Goal: Task Accomplishment & Management: Use online tool/utility

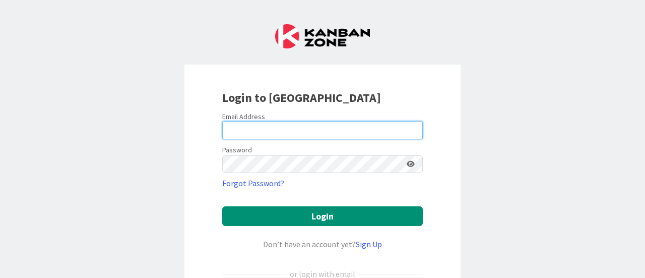
click at [296, 137] on input "email" at bounding box center [322, 130] width 201 height 18
type input "[PERSON_NAME][EMAIL_ADDRESS][DOMAIN_NAME]"
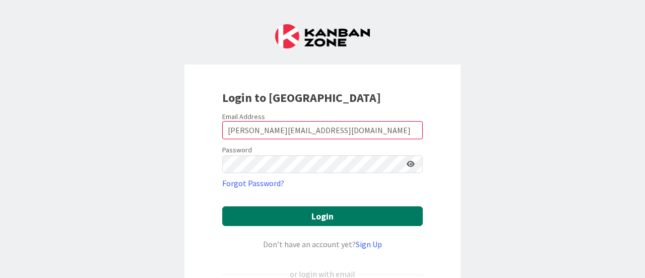
click at [324, 215] on button "Login" at bounding box center [322, 216] width 201 height 20
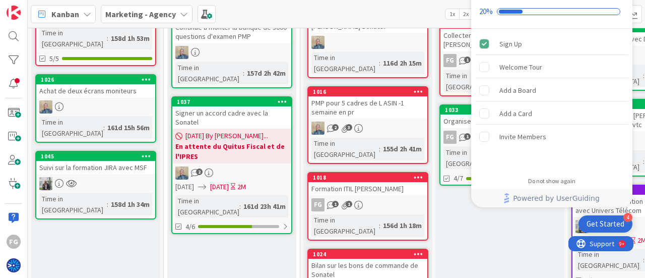
drag, startPoint x: 645, startPoint y: 102, endPoint x: 645, endPoint y: 222, distance: 119.9
click at [645, 222] on div "5 Backlog General backlog of ideas and work items that have a chance to be prio…" at bounding box center [336, 153] width 617 height 250
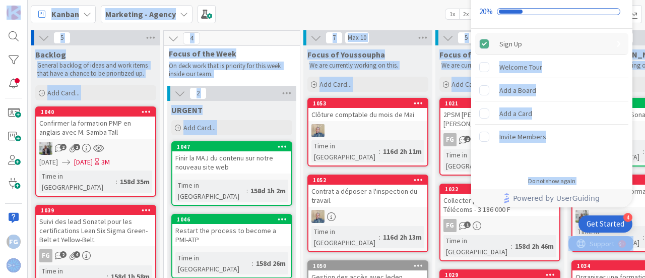
drag, startPoint x: 645, startPoint y: 226, endPoint x: 626, endPoint y: 39, distance: 187.4
click at [626, 39] on body "4 Get Started Onboarding Checklist 20% Sign Up Welcome Tour Add a Board Add a C…" at bounding box center [322, 139] width 645 height 278
click at [424, 11] on div "Kanban Marketing - Agency 1x 2x 3x" at bounding box center [336, 14] width 617 height 28
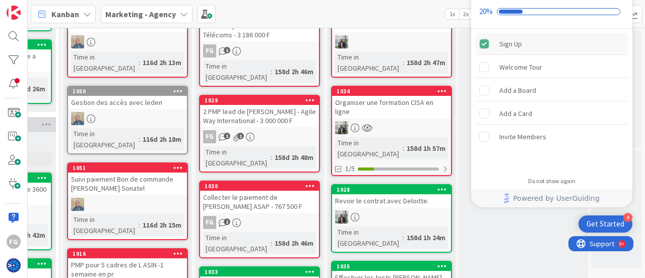
scroll to position [171, 247]
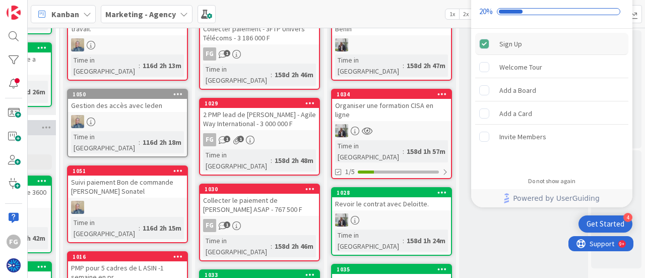
drag, startPoint x: 645, startPoint y: 46, endPoint x: 634, endPoint y: 103, distance: 57.9
click at [634, 103] on div "5 Backlog General backlog of ideas and work items that have a chance to be prio…" at bounding box center [336, 153] width 617 height 250
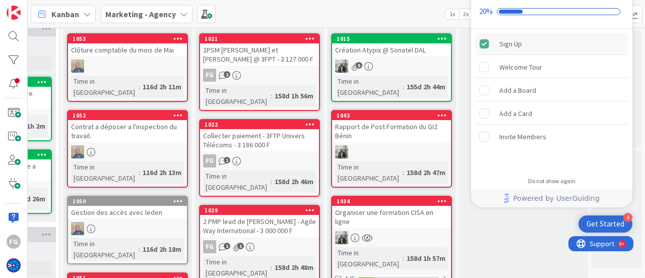
scroll to position [0, 247]
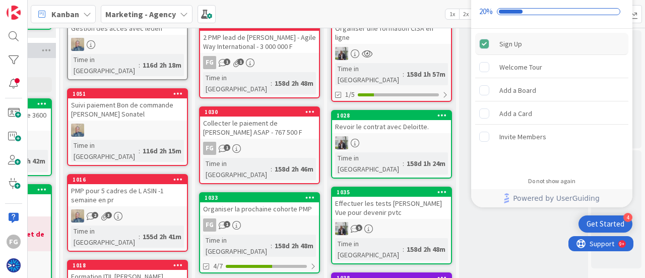
drag, startPoint x: 645, startPoint y: 117, endPoint x: 645, endPoint y: 145, distance: 27.2
click at [645, 145] on div "5 Backlog General backlog of ideas and work items that have a chance to be prio…" at bounding box center [336, 153] width 617 height 250
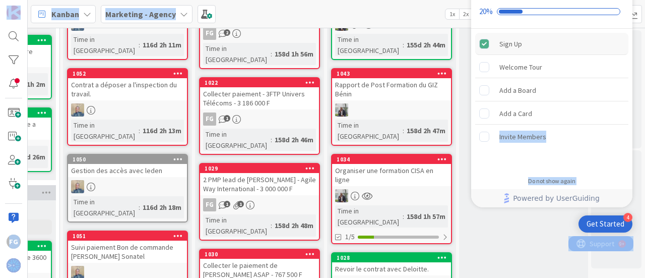
drag, startPoint x: 645, startPoint y: 158, endPoint x: 632, endPoint y: 110, distance: 49.5
click at [632, 110] on body "4 Get Started Onboarding Checklist 20% Sign Up Welcome Tour Add a Board Add a C…" at bounding box center [322, 139] width 645 height 278
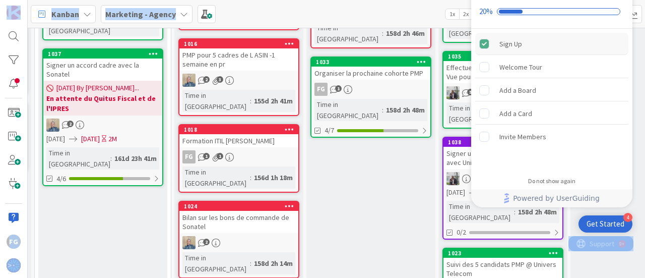
scroll to position [430, 129]
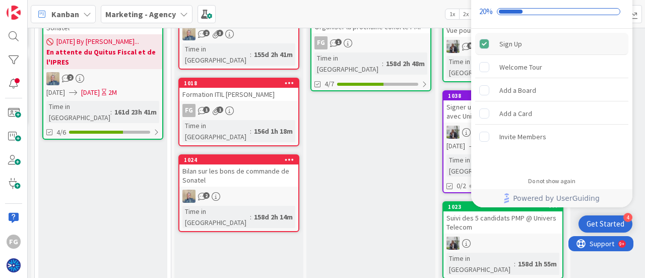
drag, startPoint x: 645, startPoint y: 104, endPoint x: 618, endPoint y: 224, distance: 122.9
click at [618, 224] on body "4 Get Started Onboarding Checklist 20% Sign Up Welcome Tour Add a Board Add a C…" at bounding box center [322, 139] width 645 height 278
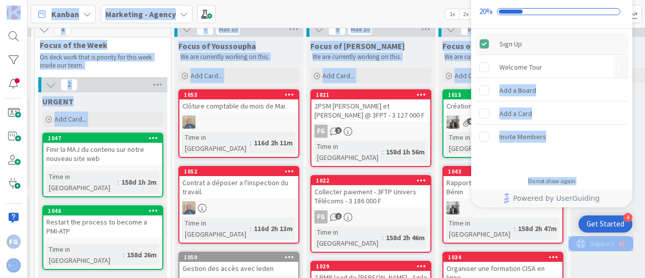
scroll to position [0, 129]
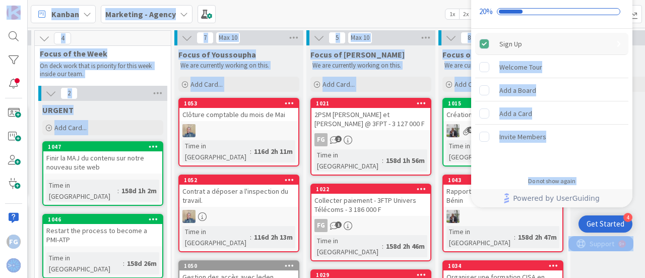
drag, startPoint x: 645, startPoint y: 199, endPoint x: 613, endPoint y: 42, distance: 159.9
click at [613, 42] on body "4 Get Started Onboarding Checklist 20% Sign Up Welcome Tour Add a Board Add a C…" at bounding box center [322, 139] width 645 height 278
click at [389, 16] on div "Kanban Marketing - Agency 1x 2x 3x" at bounding box center [336, 14] width 617 height 28
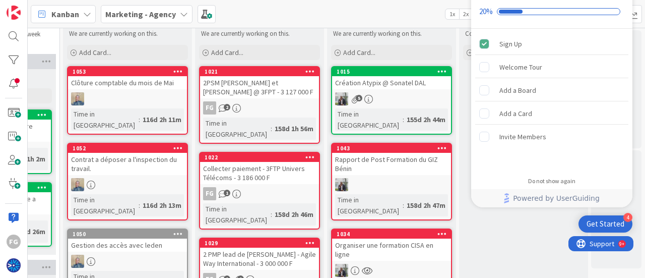
scroll to position [58, 247]
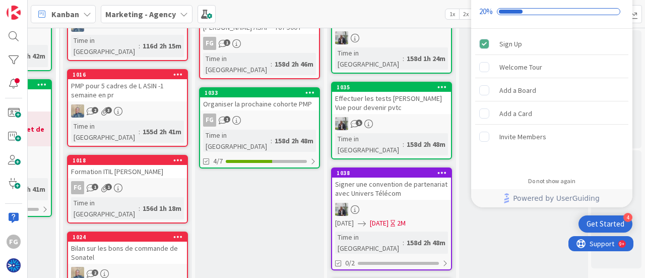
drag, startPoint x: 645, startPoint y: 70, endPoint x: 636, endPoint y: 192, distance: 122.3
click at [636, 192] on div "5 Backlog General backlog of ideas and work items that have a chance to be prio…" at bounding box center [336, 153] width 617 height 250
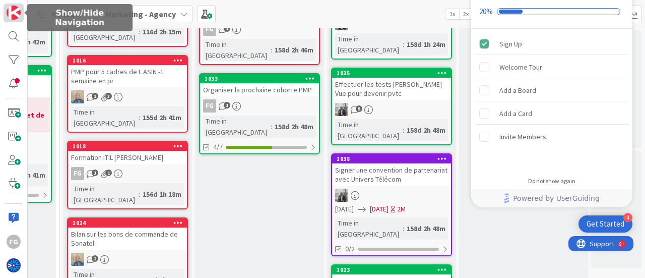
click at [8, 19] on img at bounding box center [14, 13] width 14 height 14
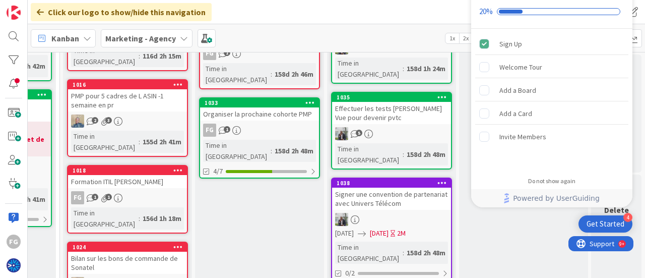
click at [290, 159] on div "Focus of Fodé We are currently working on this. Add Card... 1021 2PSM Antoine e…" at bounding box center [259, 76] width 129 height 748
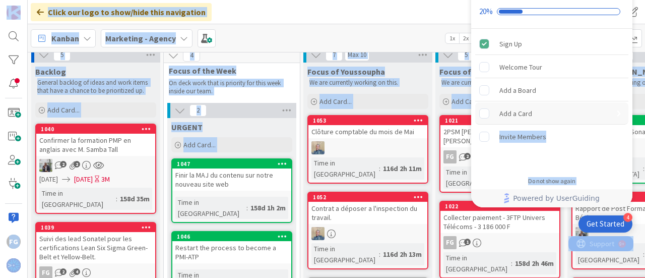
scroll to position [0, 0]
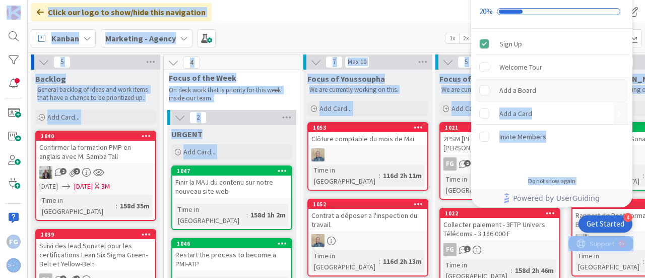
click at [615, 88] on body "4 Get Started Onboarding Checklist 20% Sign Up Welcome Tour Add a Board Add a C…" at bounding box center [322, 139] width 645 height 278
click at [371, 6] on div "Click our logo to show/hide this navigation Add and manage tabs by clicking" at bounding box center [336, 12] width 617 height 24
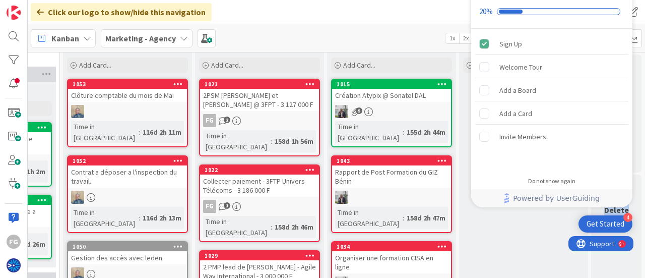
scroll to position [0, 247]
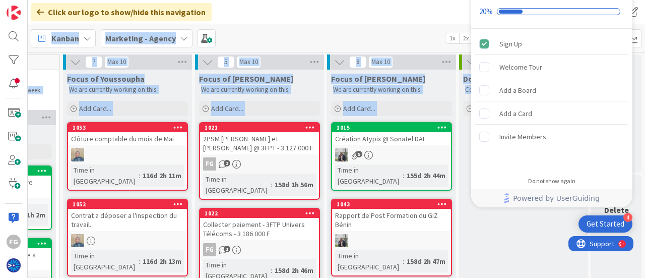
drag, startPoint x: 645, startPoint y: 85, endPoint x: 645, endPoint y: -5, distance: 89.2
click at [645, 0] on html "4 Get Started Onboarding Checklist 20% Sign Up Welcome Tour Add a Board Add a C…" at bounding box center [322, 139] width 645 height 278
click at [373, 37] on div "Kanban Marketing - Agency 1x 2x 3x" at bounding box center [336, 38] width 617 height 28
drag, startPoint x: 645, startPoint y: 88, endPoint x: 645, endPoint y: 47, distance: 40.3
click at [645, 47] on div "Click our logo to show/hide this navigation Add and manage tabs by clicking Kan…" at bounding box center [336, 139] width 617 height 278
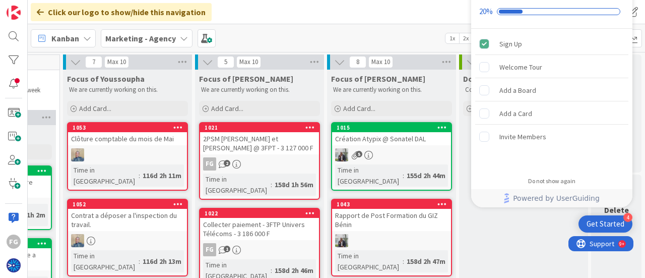
click at [270, 40] on div "Kanban Marketing - Agency 1x 2x 3x" at bounding box center [336, 38] width 617 height 28
click at [499, 38] on div "Sign Up" at bounding box center [510, 44] width 23 height 12
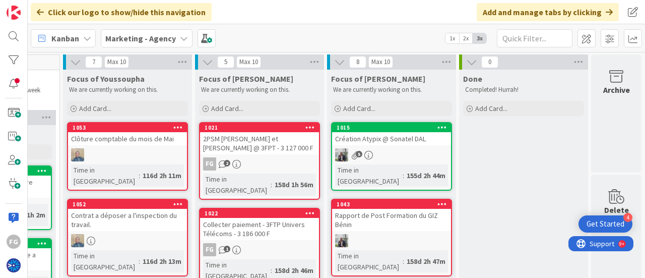
scroll to position [0, 0]
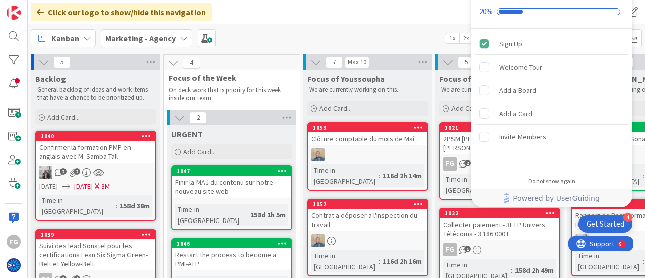
click at [426, 20] on div "Click our logo to show/hide this navigation Add and manage tabs by clicking" at bounding box center [336, 12] width 617 height 24
click at [560, 180] on div "Do not show again" at bounding box center [551, 181] width 47 height 8
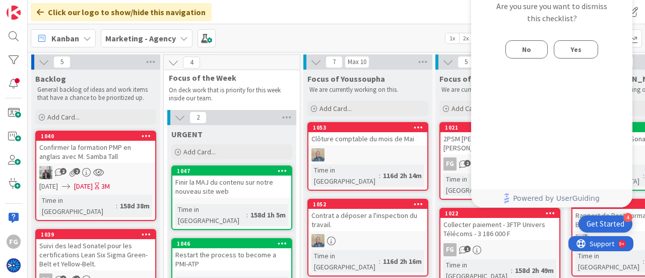
click at [575, 54] on span "Yes" at bounding box center [576, 49] width 11 height 12
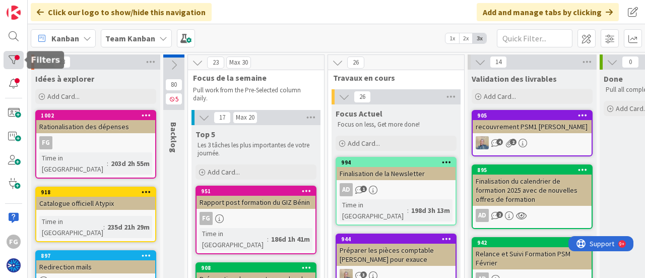
click at [12, 56] on div at bounding box center [14, 60] width 20 height 19
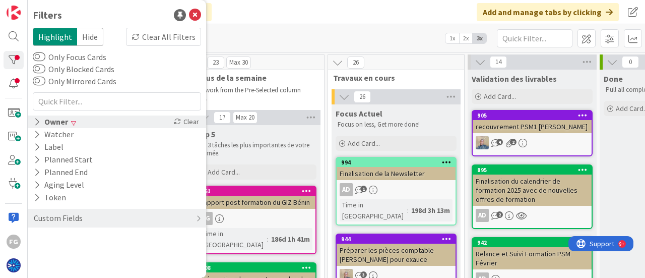
click at [67, 125] on div "Owner" at bounding box center [51, 121] width 36 height 13
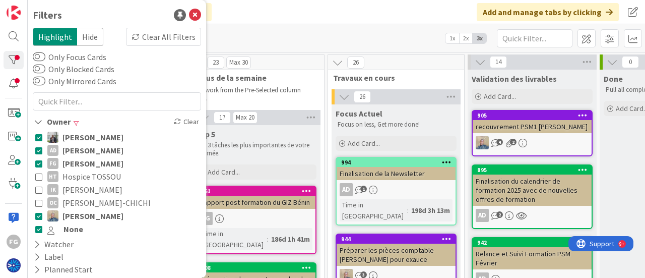
click at [40, 138] on icon at bounding box center [38, 137] width 7 height 7
click at [40, 148] on icon at bounding box center [38, 150] width 7 height 7
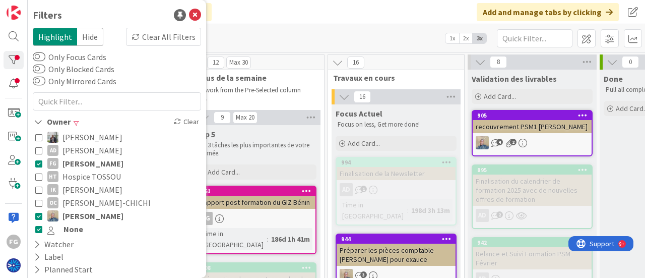
click at [40, 213] on icon at bounding box center [38, 215] width 7 height 7
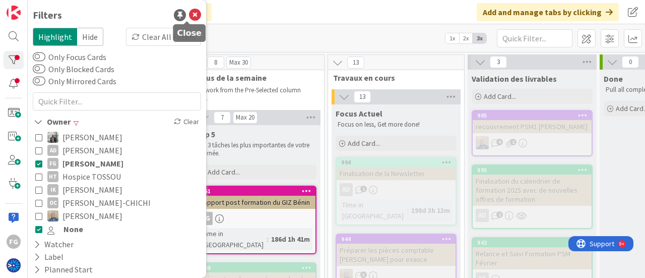
click at [189, 17] on icon at bounding box center [195, 15] width 12 height 12
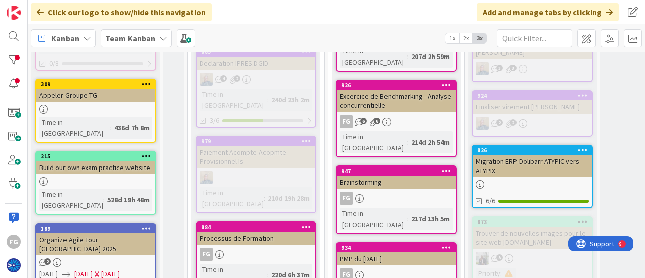
scroll to position [590, 0]
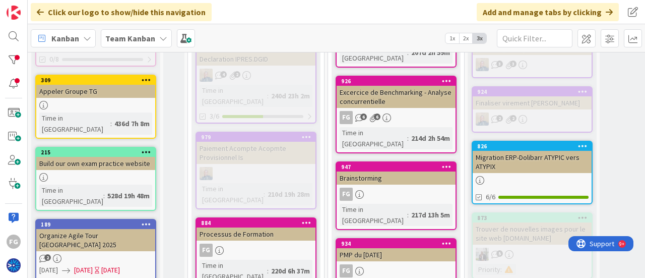
click at [252, 243] on div "FG" at bounding box center [256, 249] width 119 height 13
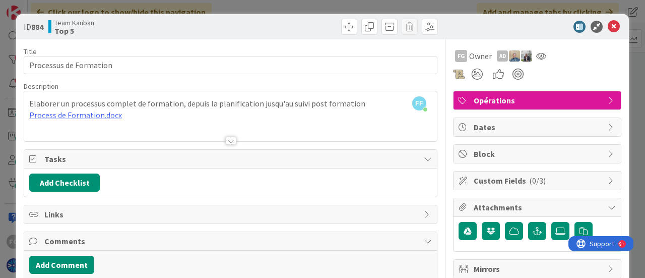
scroll to position [46, 0]
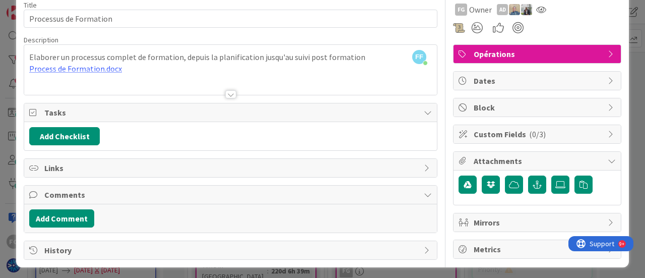
click at [58, 108] on span "Tasks" at bounding box center [231, 112] width 374 height 12
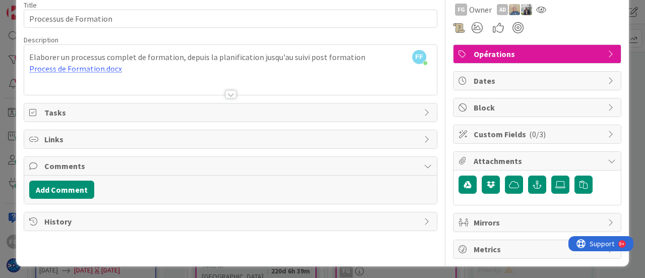
click at [77, 108] on span "Tasks" at bounding box center [231, 112] width 374 height 12
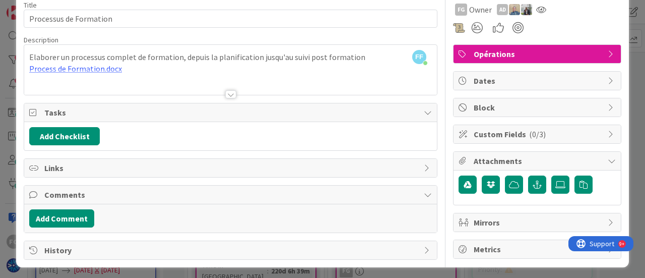
click at [60, 244] on span "History" at bounding box center [231, 250] width 374 height 12
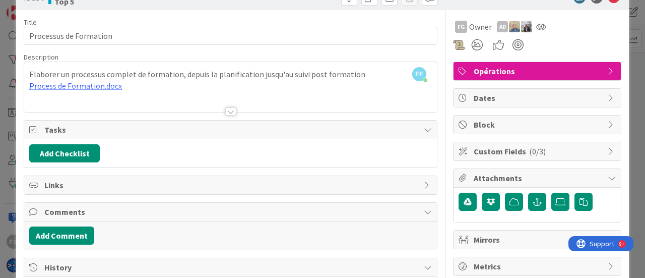
scroll to position [20, 0]
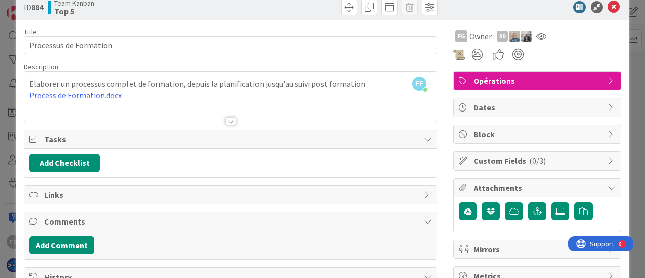
click at [57, 134] on span "Tasks" at bounding box center [231, 139] width 374 height 12
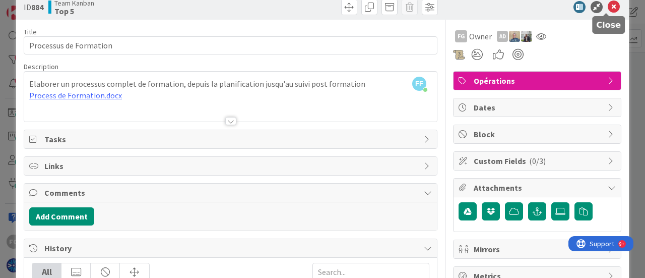
click at [608, 5] on icon at bounding box center [614, 7] width 12 height 12
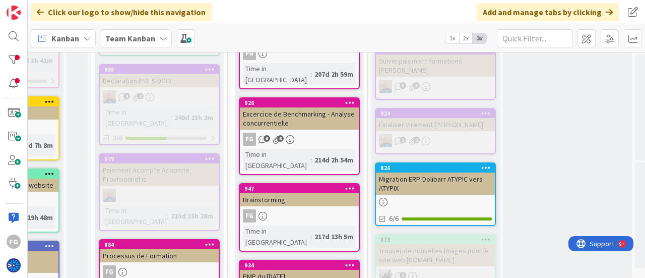
scroll to position [575, 97]
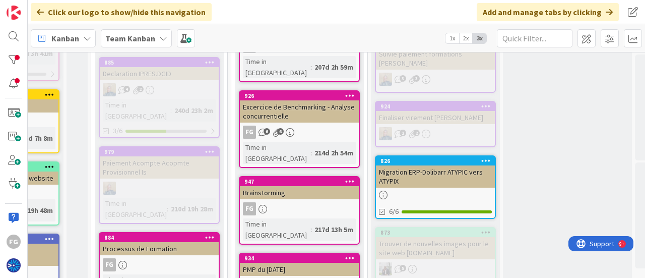
click at [131, 258] on div "FG" at bounding box center [159, 264] width 119 height 13
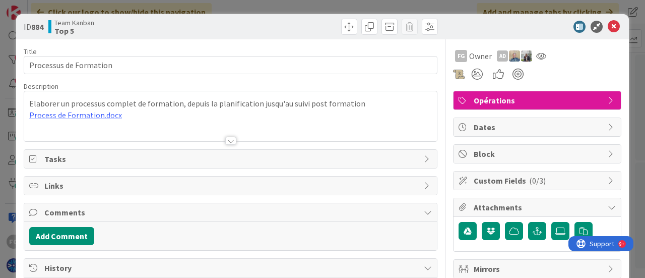
click at [78, 115] on div at bounding box center [230, 128] width 413 height 26
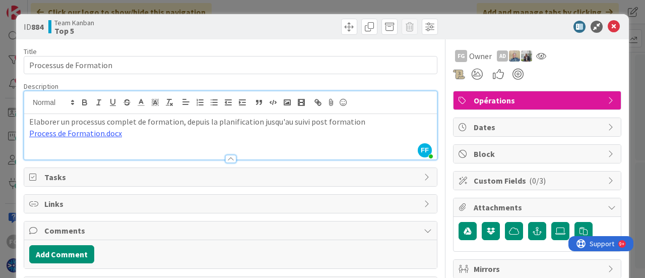
click at [87, 139] on div "Elaborer un processus complet de formation, depuis la planification jusqu'au su…" at bounding box center [230, 136] width 413 height 45
click at [100, 153] on link "[URL][DOMAIN_NAME][PERSON_NAME]" at bounding box center [90, 152] width 101 height 13
